Goal: Task Accomplishment & Management: Complete application form

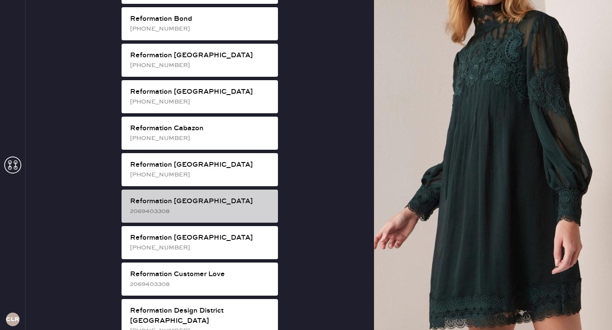
scroll to position [194, 0]
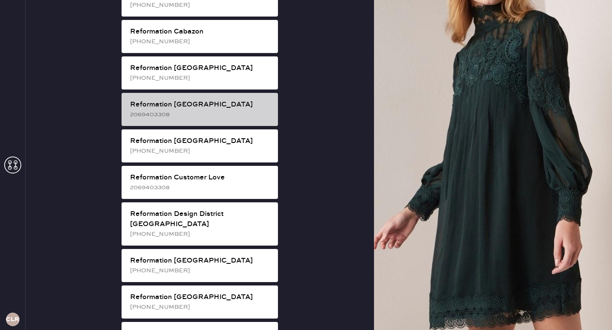
click at [149, 293] on div "Reformation Fillmore" at bounding box center [200, 298] width 141 height 10
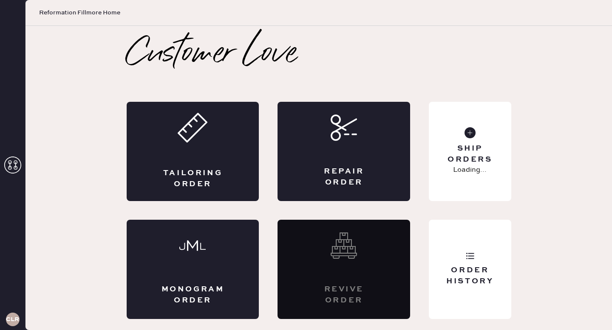
scroll to position [0, 0]
click at [95, 17] on span "Reformation Fillmore Home" at bounding box center [79, 12] width 81 height 8
click at [89, 12] on span "Reformation Fillmore Home" at bounding box center [79, 12] width 81 height 8
click at [7, 321] on h3 "CLR" at bounding box center [12, 320] width 13 height 6
click at [11, 169] on icon at bounding box center [12, 165] width 17 height 17
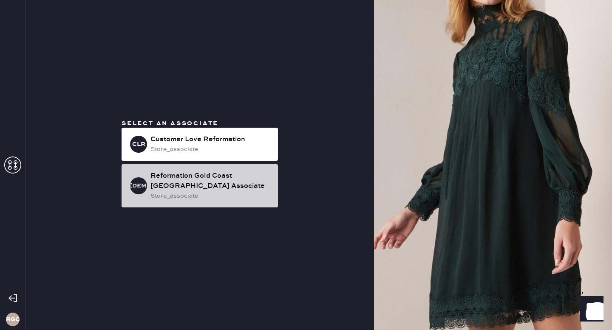
click at [180, 192] on div "store_associate" at bounding box center [210, 196] width 121 height 9
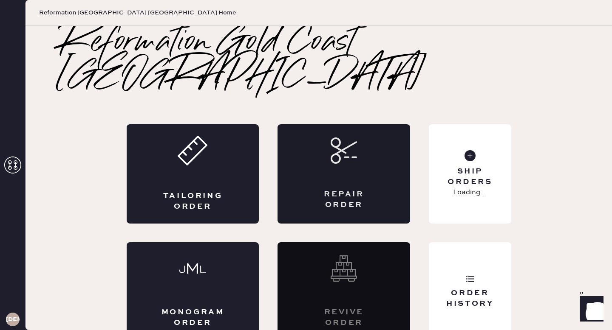
click at [367, 144] on div "Repair Order" at bounding box center [343, 173] width 132 height 99
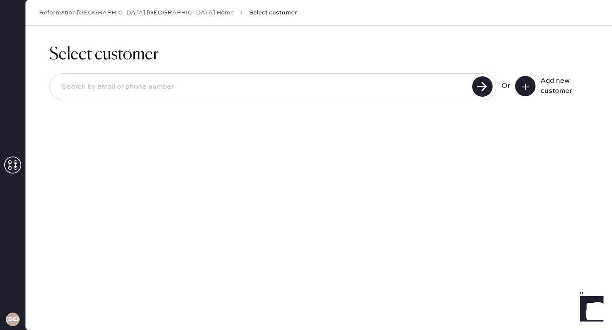
click at [526, 87] on icon at bounding box center [525, 87] width 8 height 8
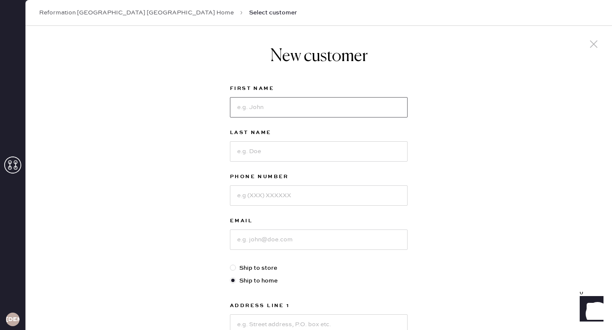
click at [327, 104] on input at bounding box center [319, 107] width 178 height 20
type input "[PERSON_NAME]"
click at [327, 199] on input at bounding box center [319, 196] width 178 height 20
type input "3176124245"
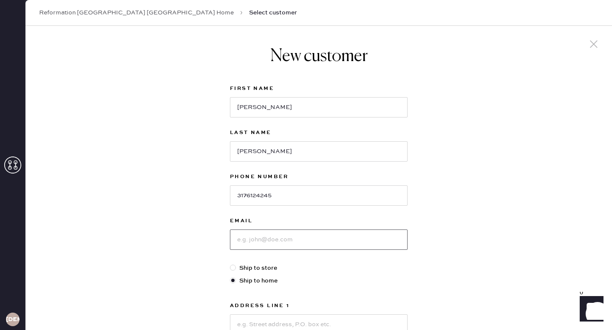
click at [324, 239] on input at bounding box center [319, 240] width 178 height 20
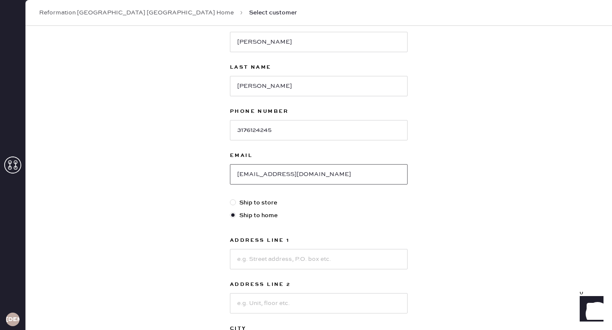
scroll to position [125, 0]
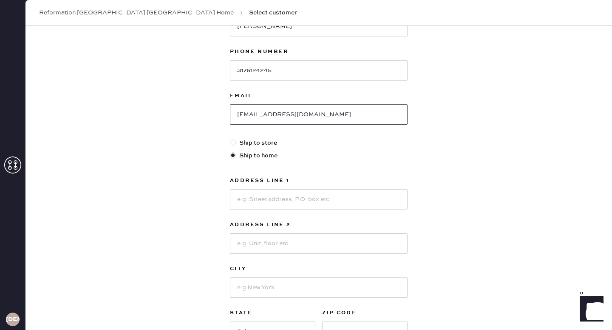
type input "[EMAIL_ADDRESS][DOMAIN_NAME]"
click at [301, 201] on input at bounding box center [319, 199] width 178 height 20
type input "[STREET_ADDRESS][PERSON_NAME]"
click at [316, 248] on input at bounding box center [319, 244] width 178 height 20
click at [251, 247] on input "Unit4310" at bounding box center [319, 244] width 178 height 20
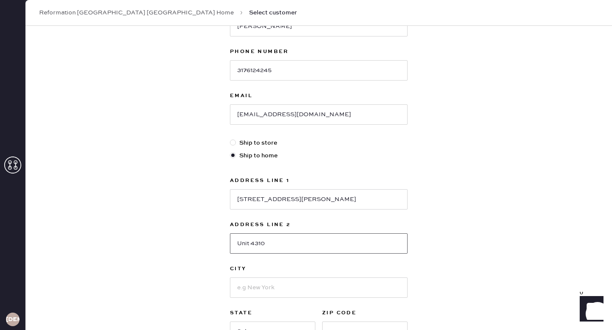
type input "Unit 4310"
click at [263, 284] on input at bounding box center [319, 288] width 178 height 20
type input "[GEOGRAPHIC_DATA]"
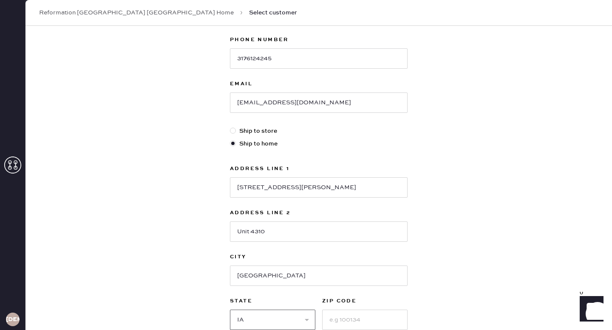
select select "IL"
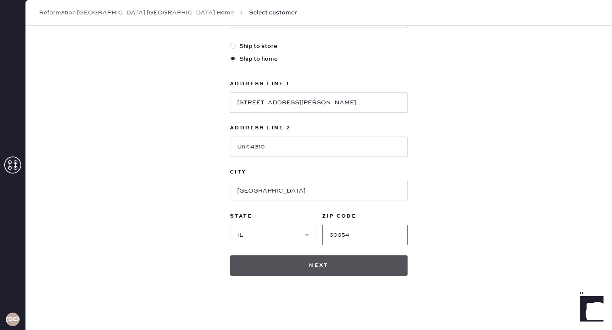
type input "60654"
click at [283, 264] on button "Next" at bounding box center [319, 266] width 178 height 20
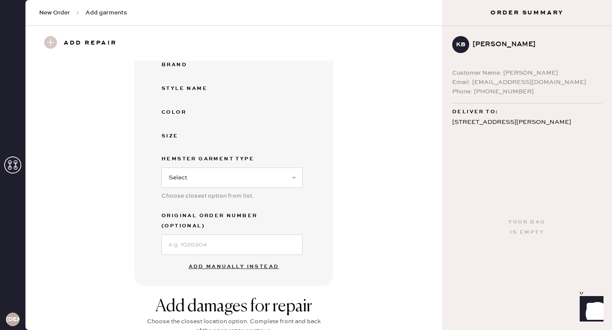
scroll to position [123, 0]
click at [256, 235] on input at bounding box center [231, 244] width 141 height 20
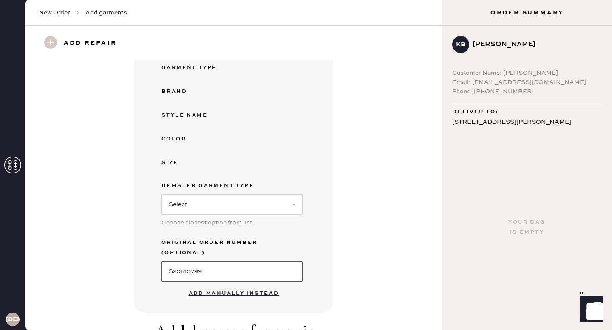
scroll to position [224, 0]
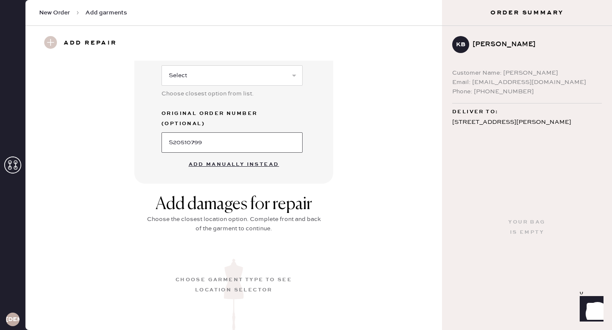
click at [233, 132] on input "S20510799" at bounding box center [231, 142] width 141 height 20
type input "S20510799"
click at [237, 158] on button "Add manually instead" at bounding box center [233, 164] width 101 height 17
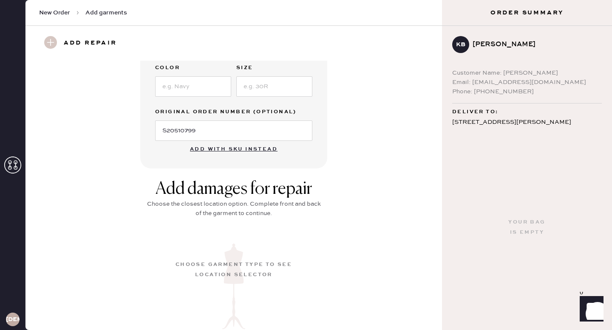
scroll to position [0, 0]
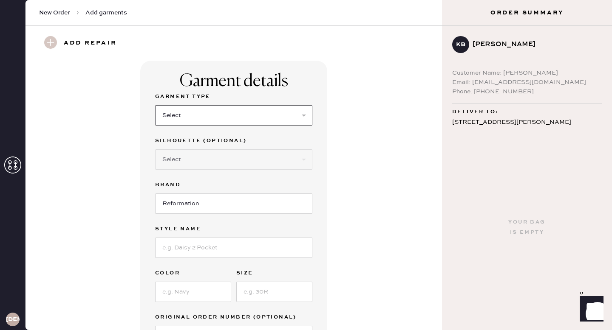
click at [230, 113] on select "Select Basic Skirt Jeans Leggings Pants Shorts Basic Sleeved Dress Basic Sleeve…" at bounding box center [233, 115] width 157 height 20
select select "6"
click at [155, 105] on select "Select Basic Skirt Jeans Leggings Pants Shorts Basic Sleeved Dress Basic Sleeve…" at bounding box center [233, 115] width 157 height 20
click at [199, 153] on select "Select Maxi Dress Midi Dress Mini Dress Other" at bounding box center [233, 159] width 157 height 20
select select "38"
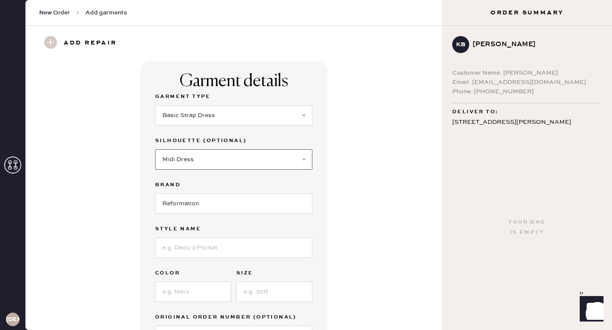
click at [155, 149] on select "Select Maxi Dress Midi Dress Mini Dress Other" at bounding box center [233, 159] width 157 height 20
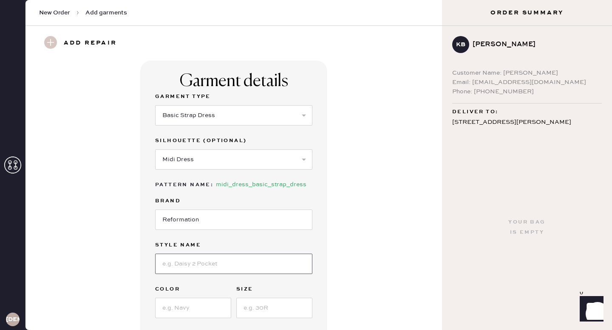
click at [194, 268] on input at bounding box center [233, 264] width 157 height 20
type input "[PERSON_NAME] Linen Dress"
click at [192, 308] on input at bounding box center [193, 308] width 76 height 20
type input "White"
click at [265, 305] on input at bounding box center [274, 308] width 76 height 20
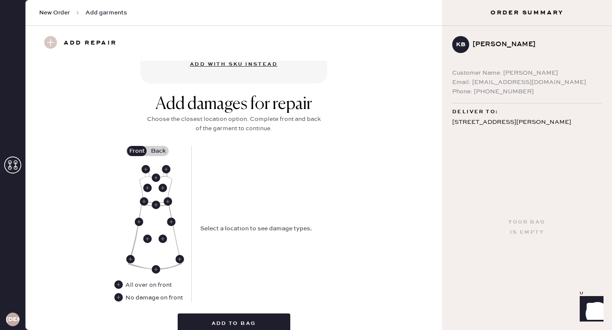
scroll to position [308, 0]
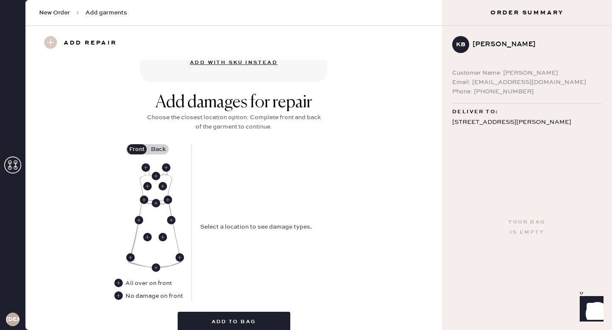
type input "6"
click at [152, 297] on div "No damage on front" at bounding box center [153, 296] width 57 height 9
click at [118, 297] on use at bounding box center [118, 296] width 8 height 8
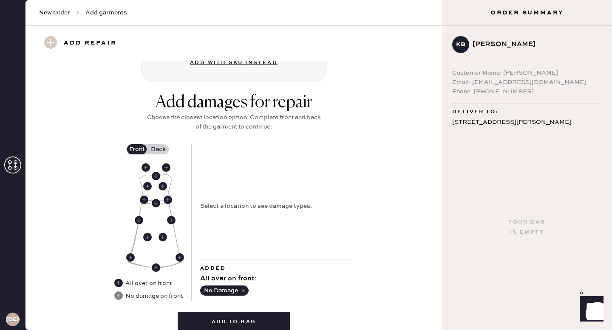
click at [165, 147] on label "Back" at bounding box center [157, 149] width 21 height 10
click at [158, 149] on input "Back" at bounding box center [158, 149] width 0 height 0
click at [146, 166] on use at bounding box center [145, 167] width 8 height 8
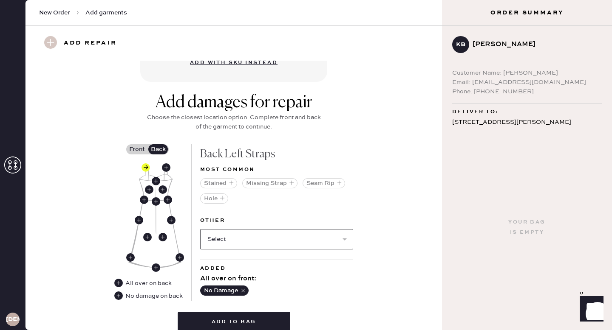
click at [262, 236] on select "Select Broken / Ripped Hem Broken Beads Broken Belt Loop Broken Button Broken C…" at bounding box center [276, 239] width 153 height 20
select select "1658"
click at [200, 229] on select "Select Broken / Ripped Hem Broken Beads Broken Belt Loop Broken Button Broken C…" at bounding box center [276, 239] width 153 height 20
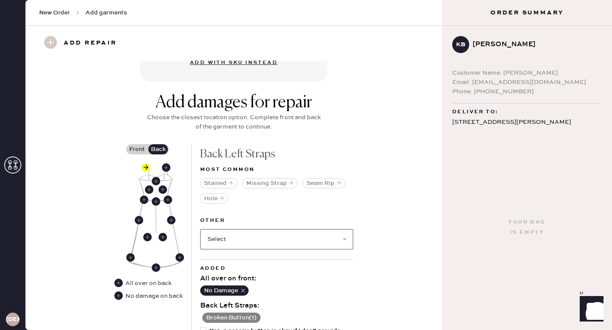
select select
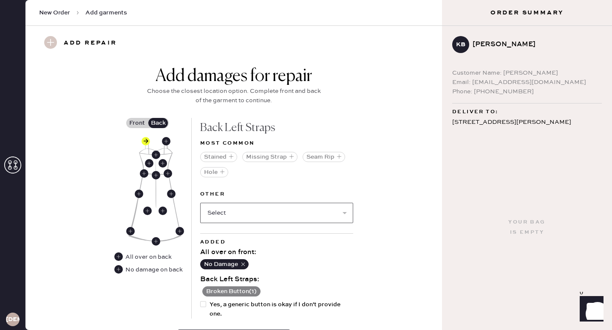
scroll to position [359, 0]
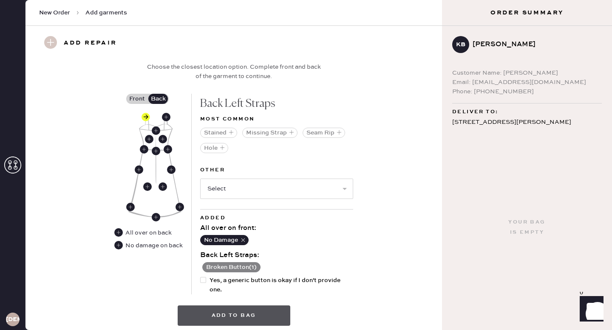
click at [223, 316] on button "Add to bag" at bounding box center [234, 316] width 113 height 20
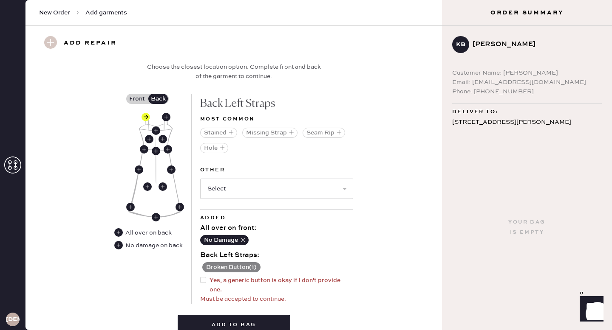
click at [203, 278] on div at bounding box center [203, 280] width 6 height 6
click at [200, 276] on input "Yes, a generic button is okay if I don't provide one." at bounding box center [200, 276] width 0 height 0
checkbox input "true"
click at [223, 321] on button "Add to bag" at bounding box center [234, 325] width 113 height 20
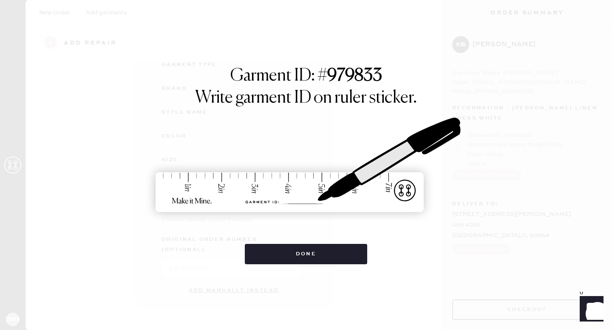
scroll to position [87, 0]
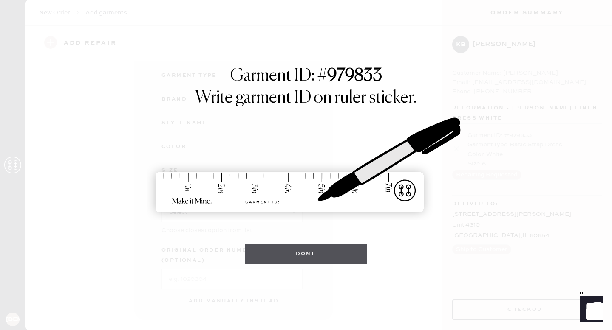
click at [341, 256] on button "Done" at bounding box center [306, 254] width 123 height 20
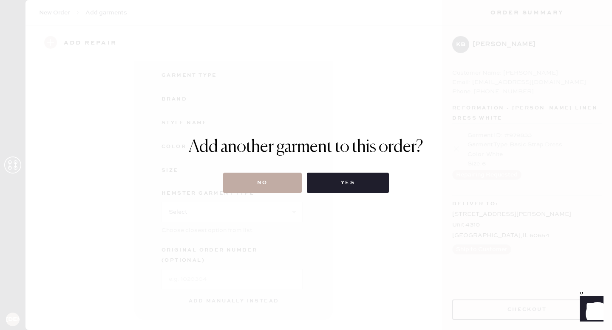
click at [271, 182] on button "No" at bounding box center [262, 183] width 79 height 20
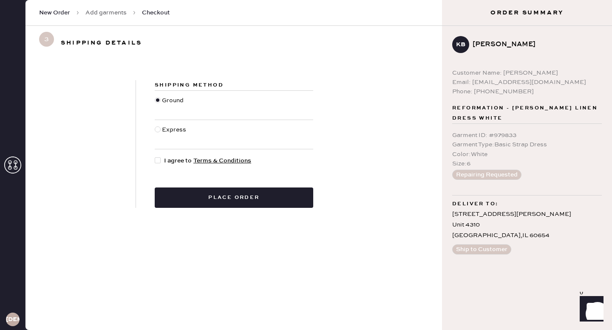
click at [161, 162] on div at bounding box center [159, 160] width 9 height 9
click at [155, 157] on input "I agree to Terms & Conditions" at bounding box center [155, 156] width 0 height 0
checkbox input "true"
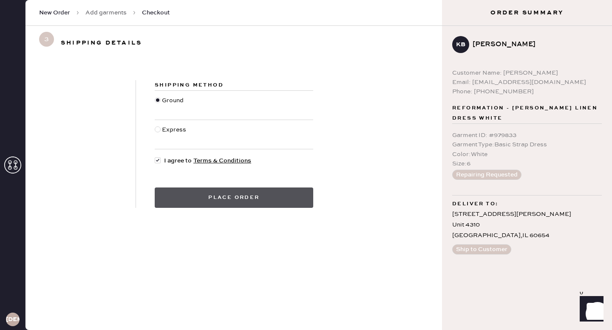
click at [215, 200] on button "Place order" at bounding box center [234, 198] width 158 height 20
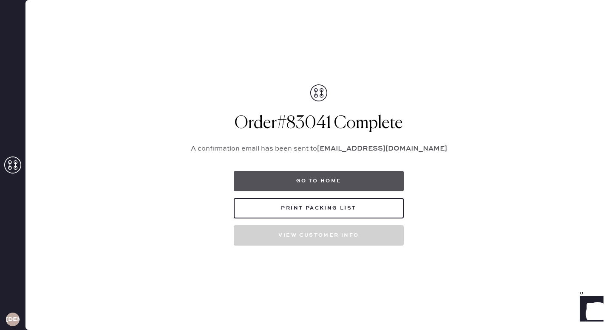
click at [337, 180] on button "Go to home" at bounding box center [319, 181] width 170 height 20
